Goal: Task Accomplishment & Management: Use online tool/utility

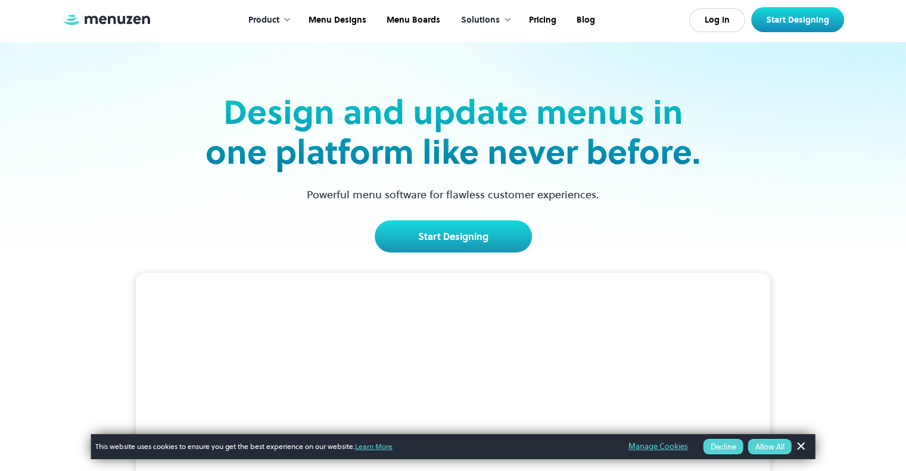
scroll to position [60, 0]
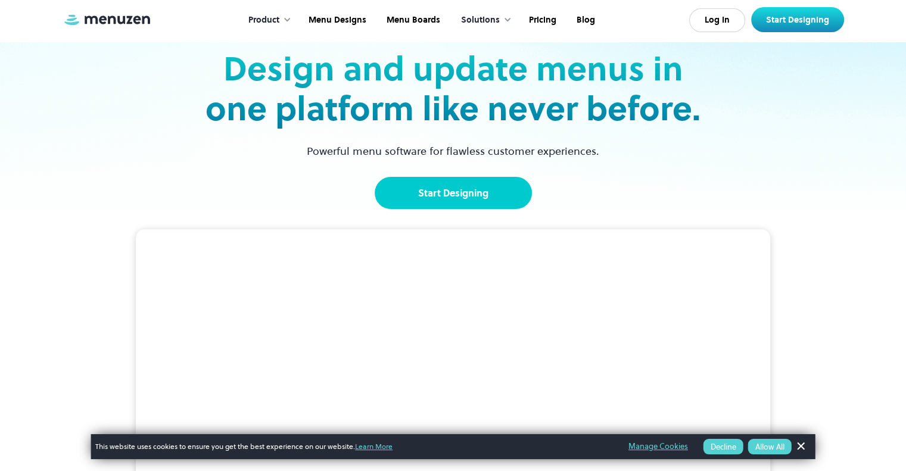
click at [481, 202] on link "Start Designing" at bounding box center [453, 193] width 157 height 32
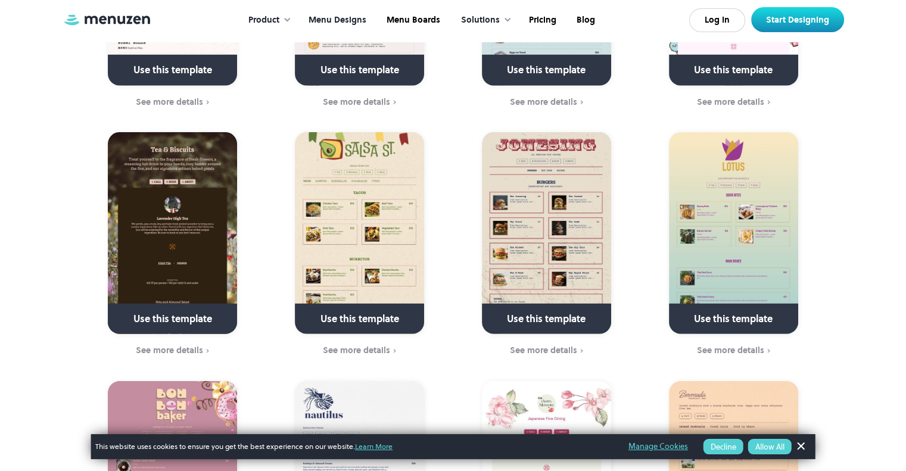
scroll to position [3276, 0]
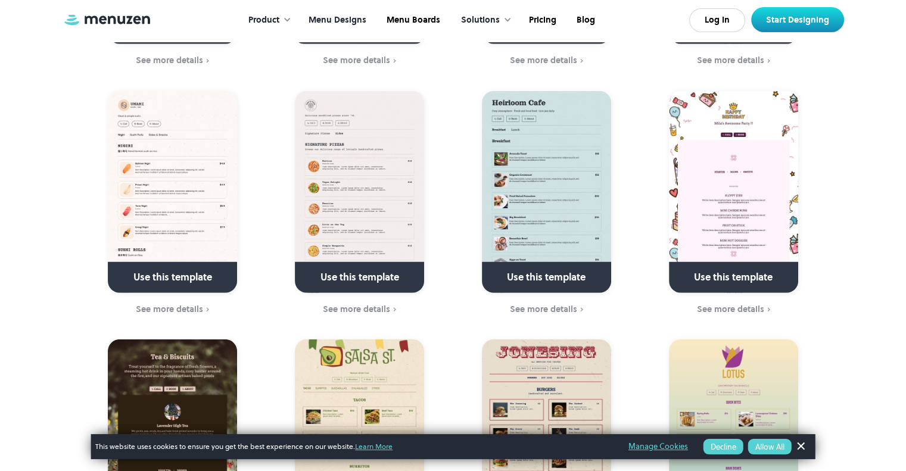
click at [340, 19] on link at bounding box center [359, 34] width 172 height 30
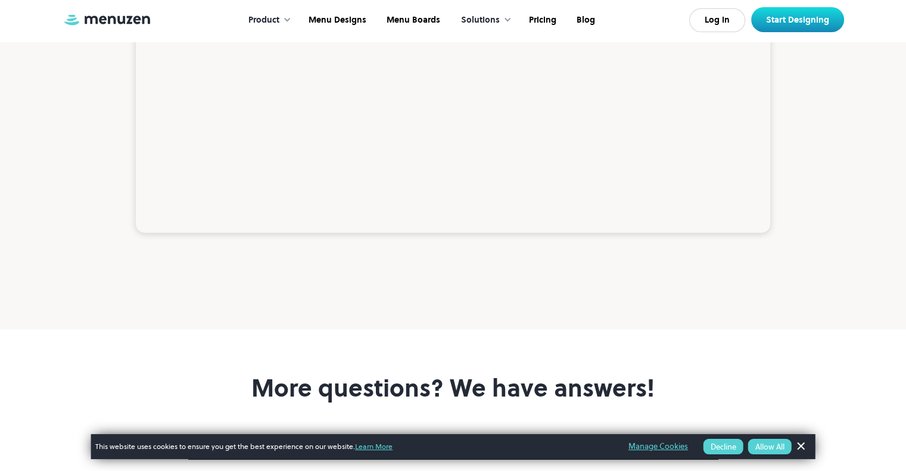
scroll to position [4050, 0]
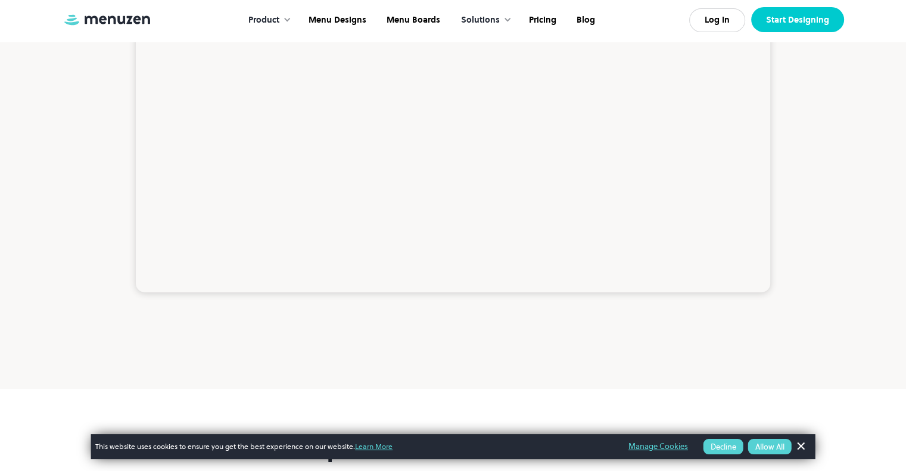
click at [806, 24] on link "Start Designing" at bounding box center [797, 19] width 93 height 25
